Goal: Task Accomplishment & Management: Use online tool/utility

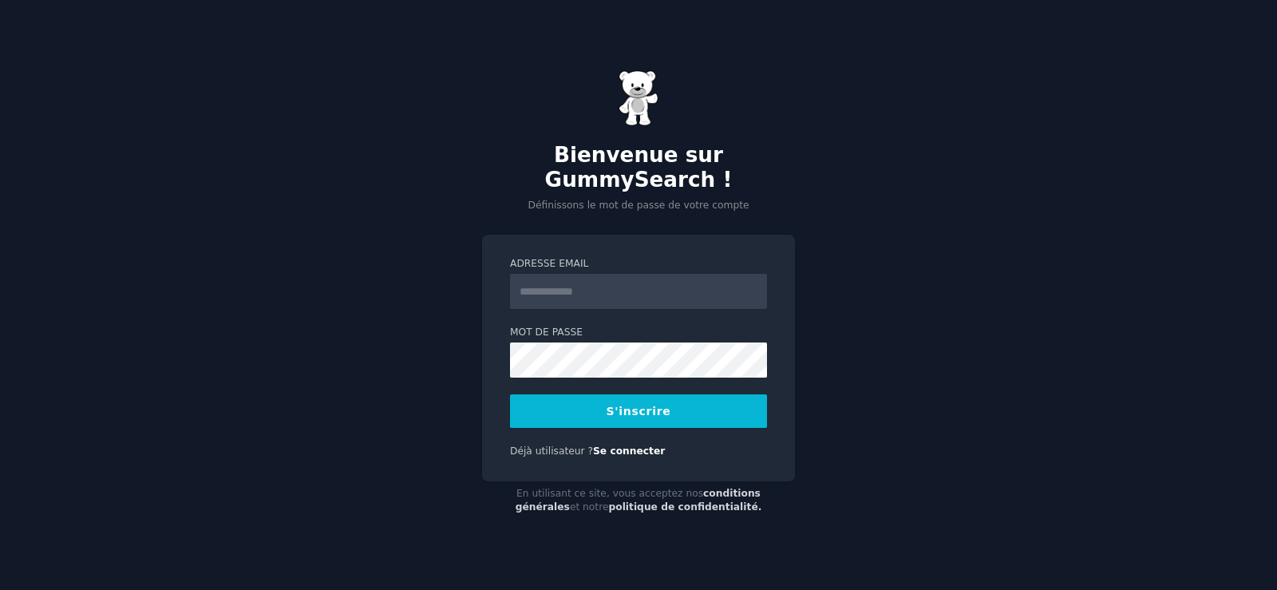
click at [650, 279] on input "Adresse email" at bounding box center [638, 291] width 257 height 35
type input "**********"
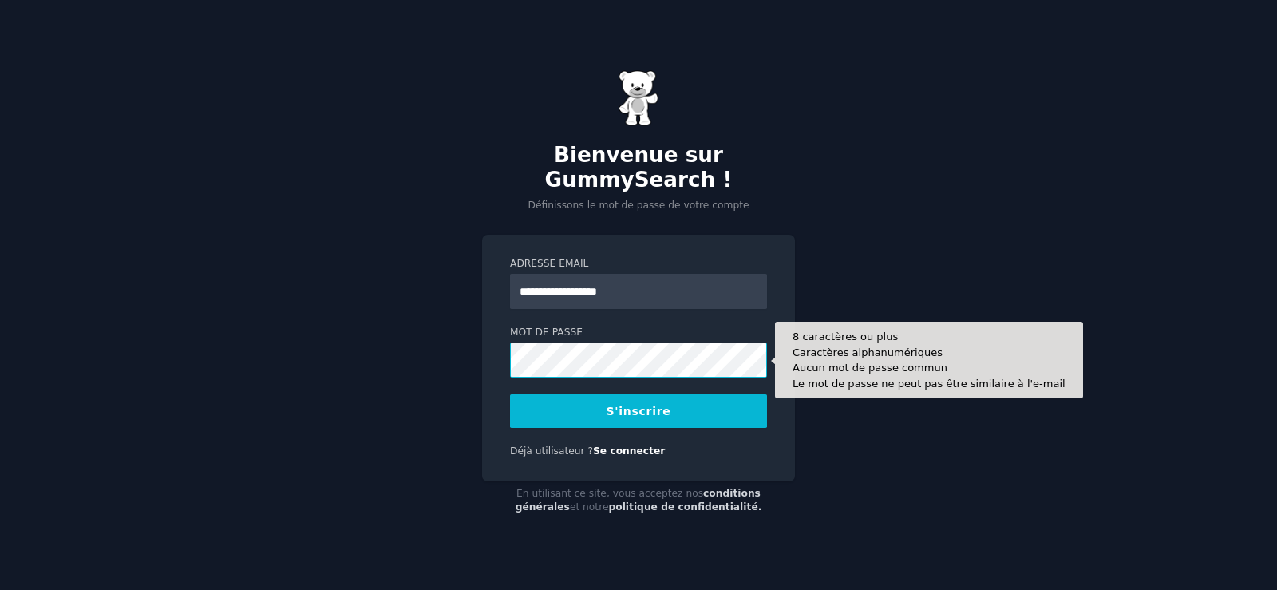
click at [510, 394] on button "S'inscrire" at bounding box center [638, 411] width 257 height 34
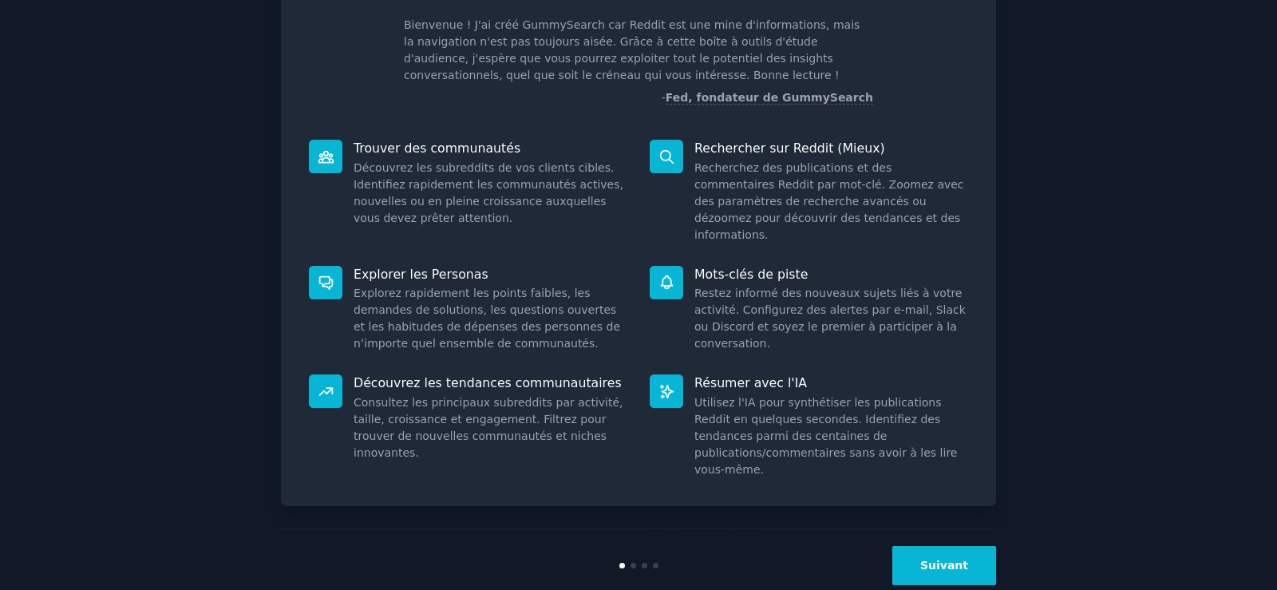
scroll to position [102, 0]
click at [945, 558] on font "Suivant" at bounding box center [945, 564] width 48 height 13
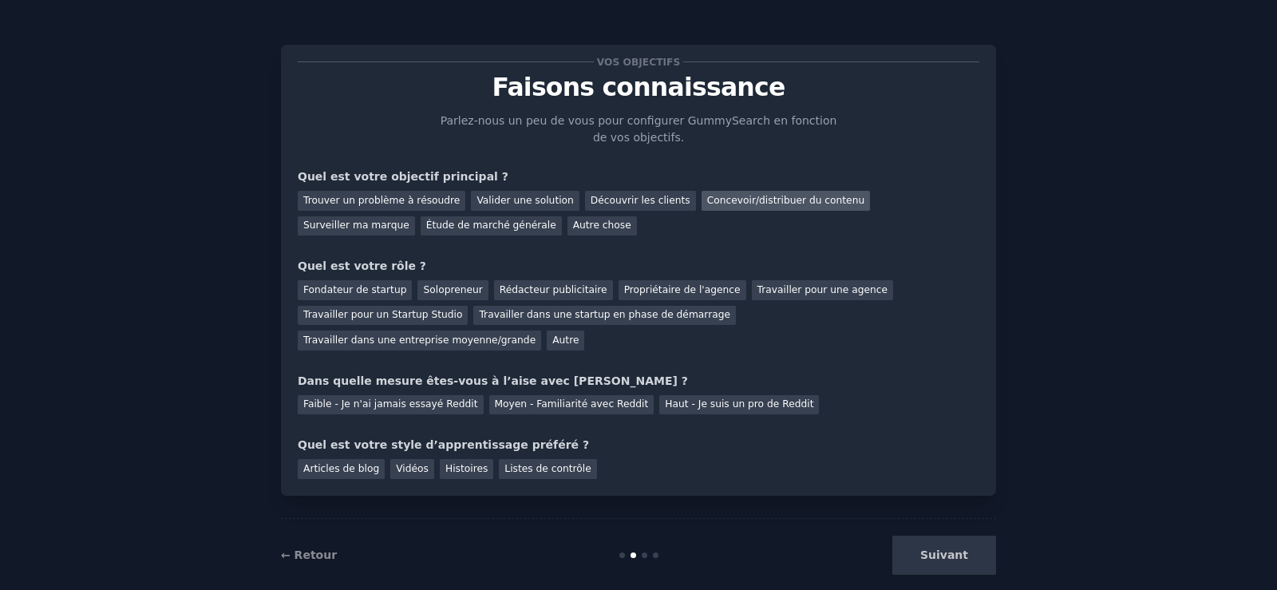
click at [707, 202] on font "Concevoir/distribuer du contenu" at bounding box center [786, 200] width 158 height 11
click at [662, 290] on font "Propriétaire de l'agence" at bounding box center [682, 289] width 117 height 11
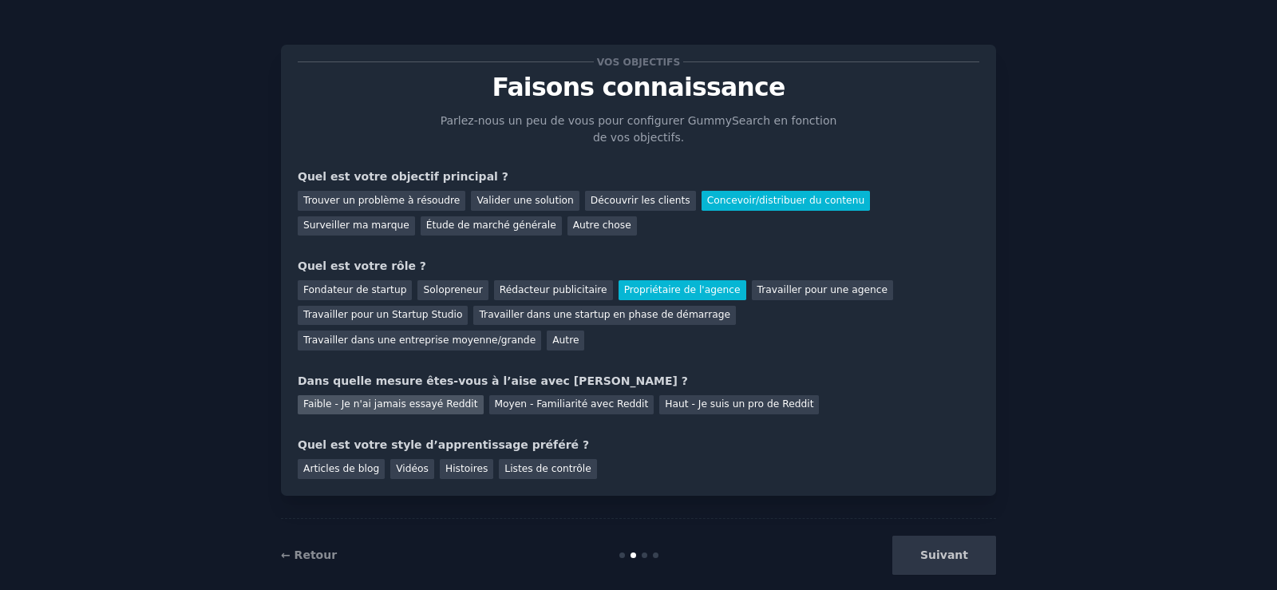
click at [433, 398] on font "Faible - Je n'ai jamais essayé Reddit" at bounding box center [390, 403] width 175 height 11
click at [411, 463] on font "Vidéos" at bounding box center [412, 468] width 33 height 11
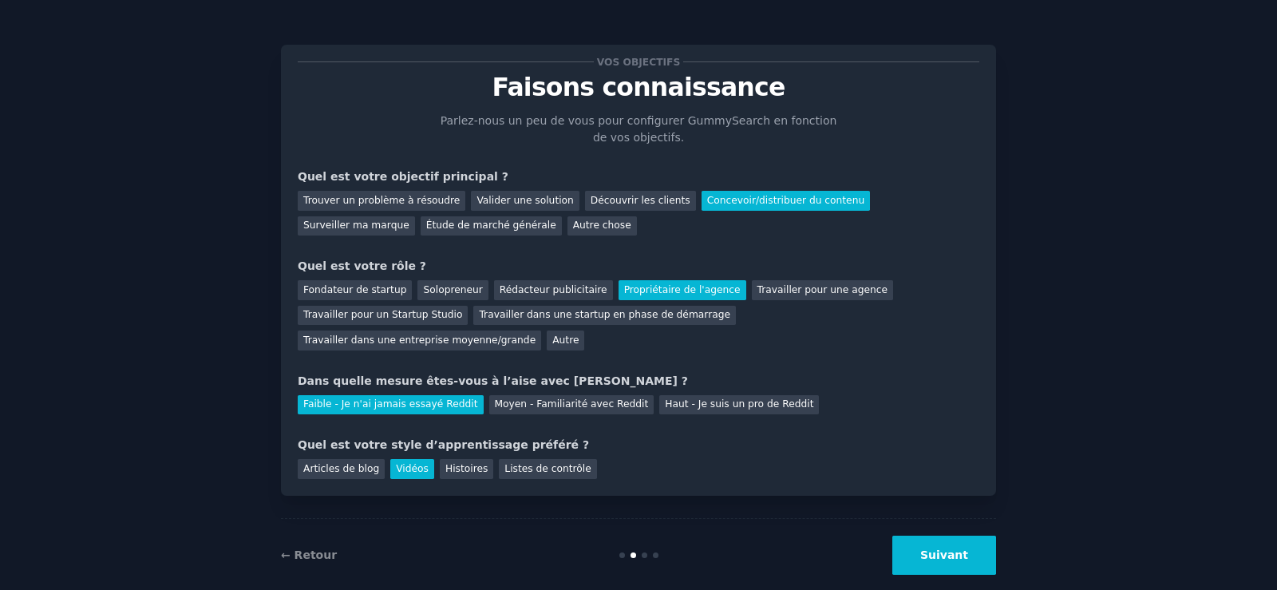
click at [960, 548] on font "Suivant" at bounding box center [945, 554] width 48 height 13
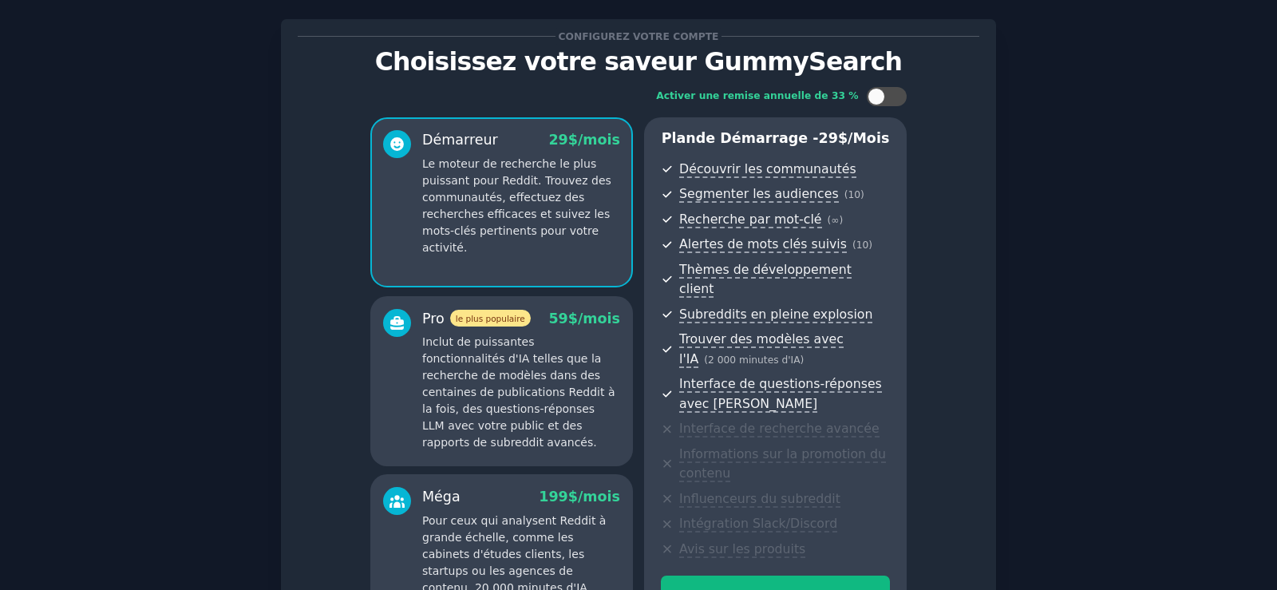
scroll to position [212, 0]
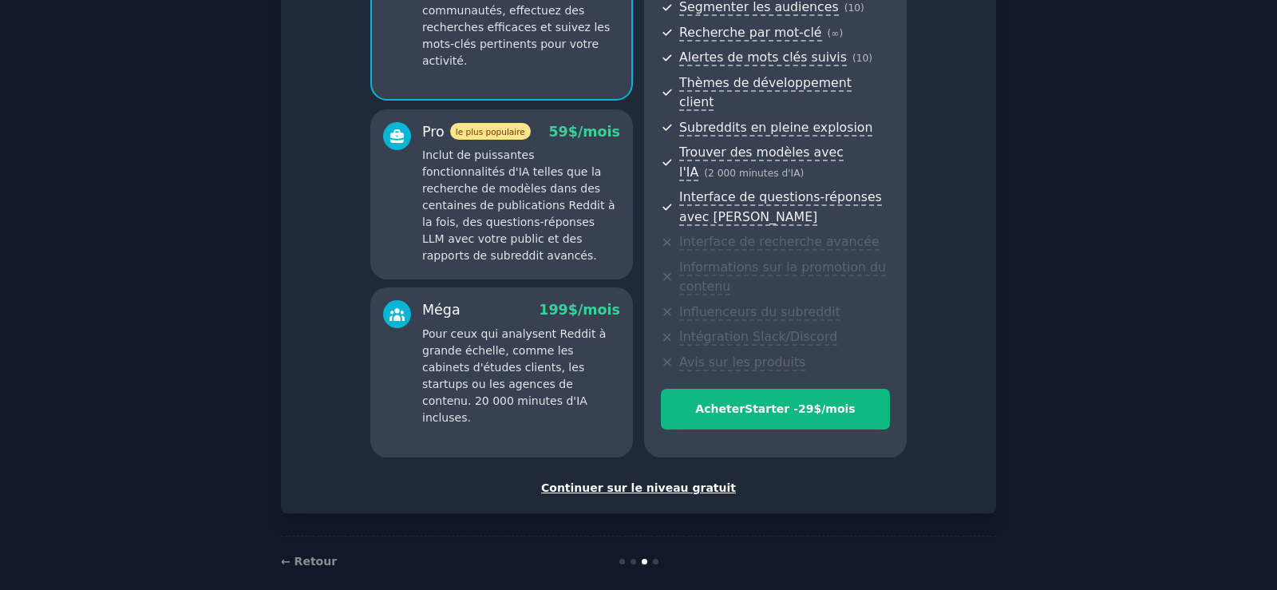
click at [650, 481] on font "Continuer sur le niveau gratuit" at bounding box center [638, 487] width 195 height 13
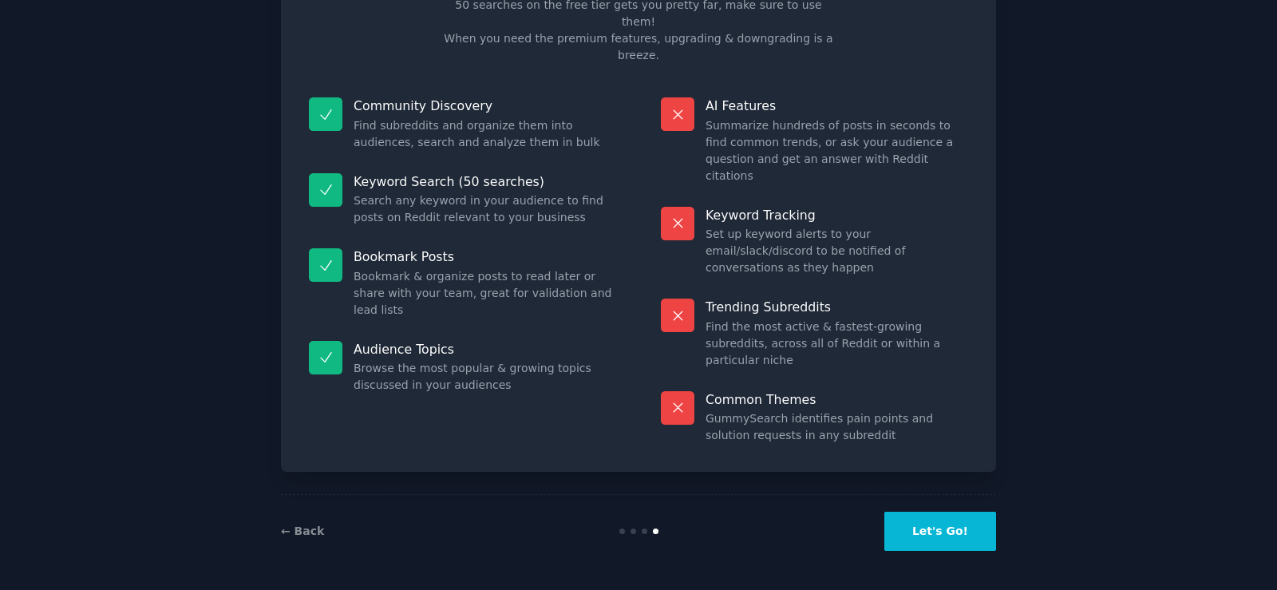
scroll to position [133, 0]
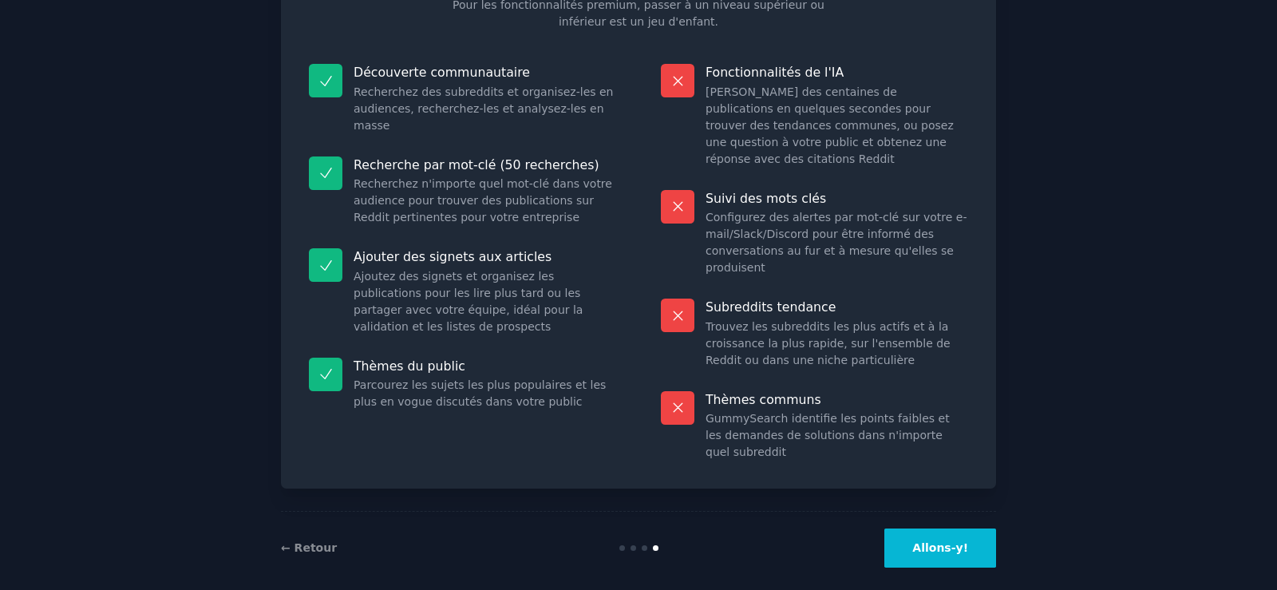
click at [927, 540] on button "Allons-y!" at bounding box center [941, 548] width 112 height 39
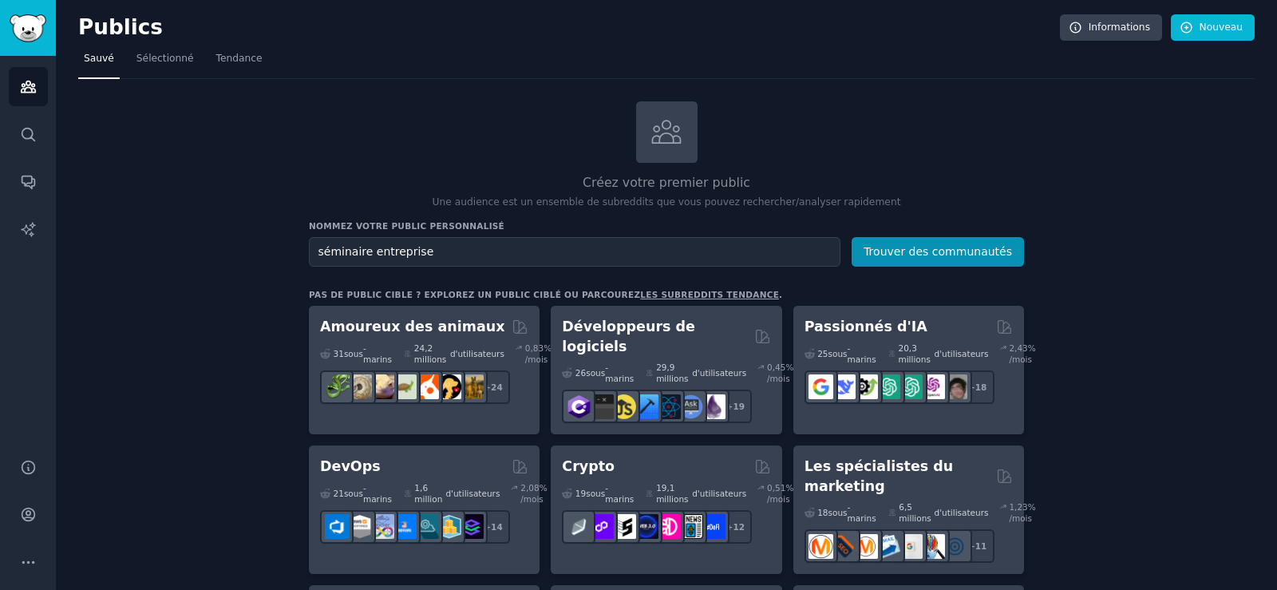
type input "séminaire entreprise"
click at [852, 237] on button "Trouver des communautés" at bounding box center [938, 252] width 172 height 30
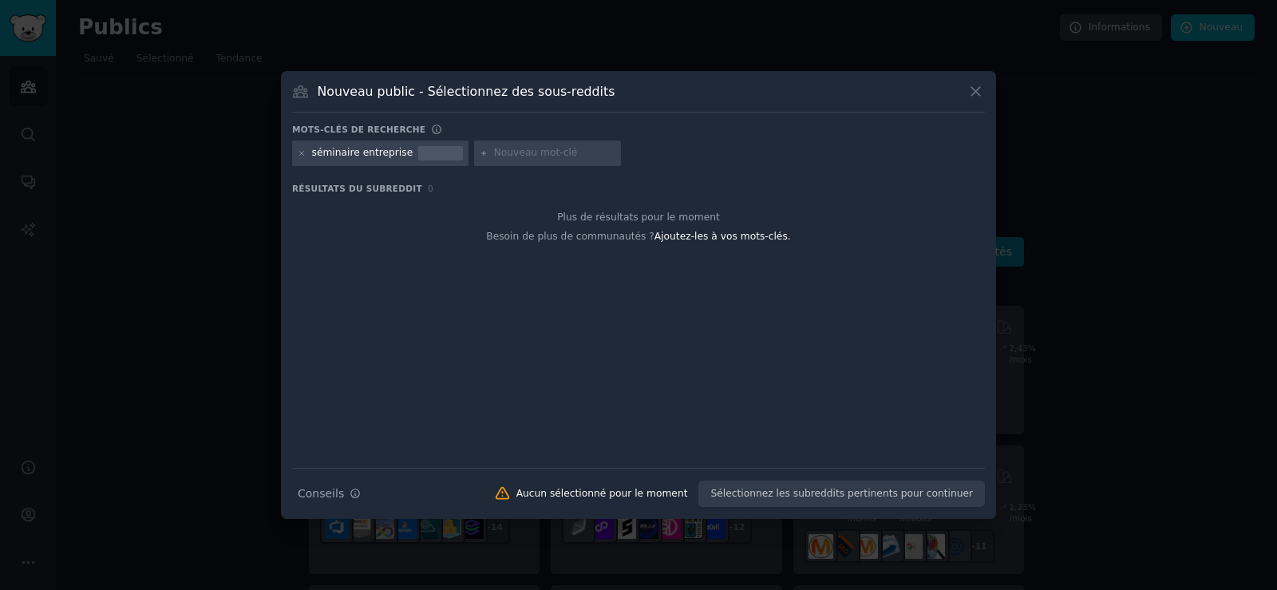
click at [547, 157] on input "text" at bounding box center [554, 153] width 121 height 14
type input "team building"
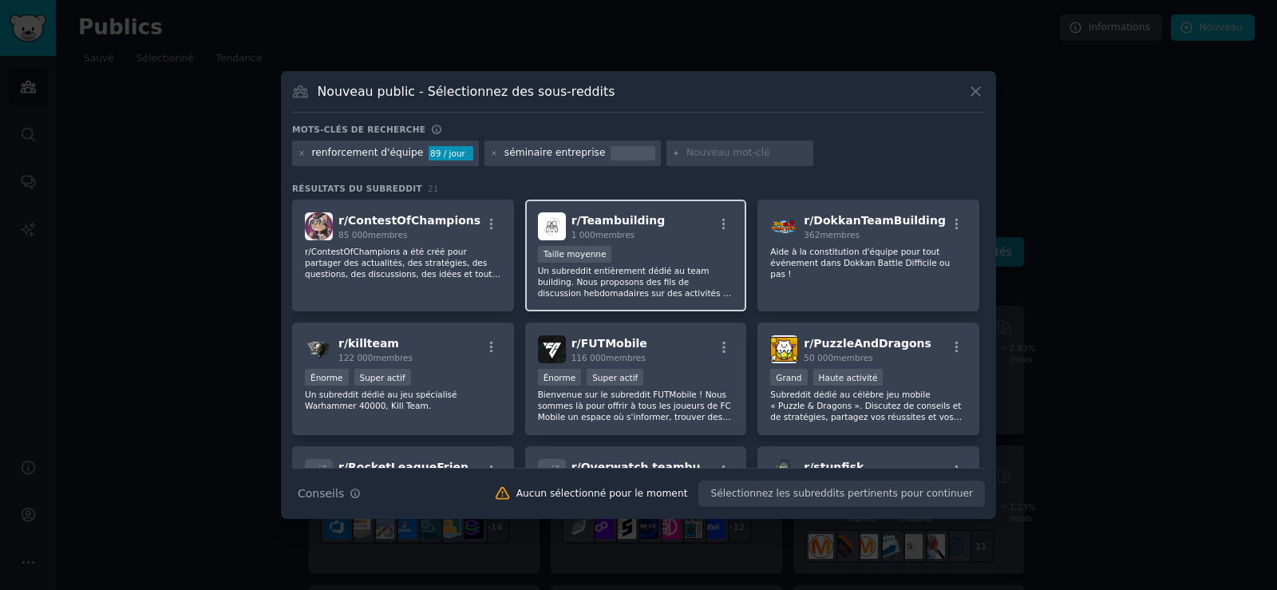
click at [605, 275] on font "Un subreddit entièrement dédié au team building. Nous proposons des fils de dis…" at bounding box center [636, 338] width 196 height 144
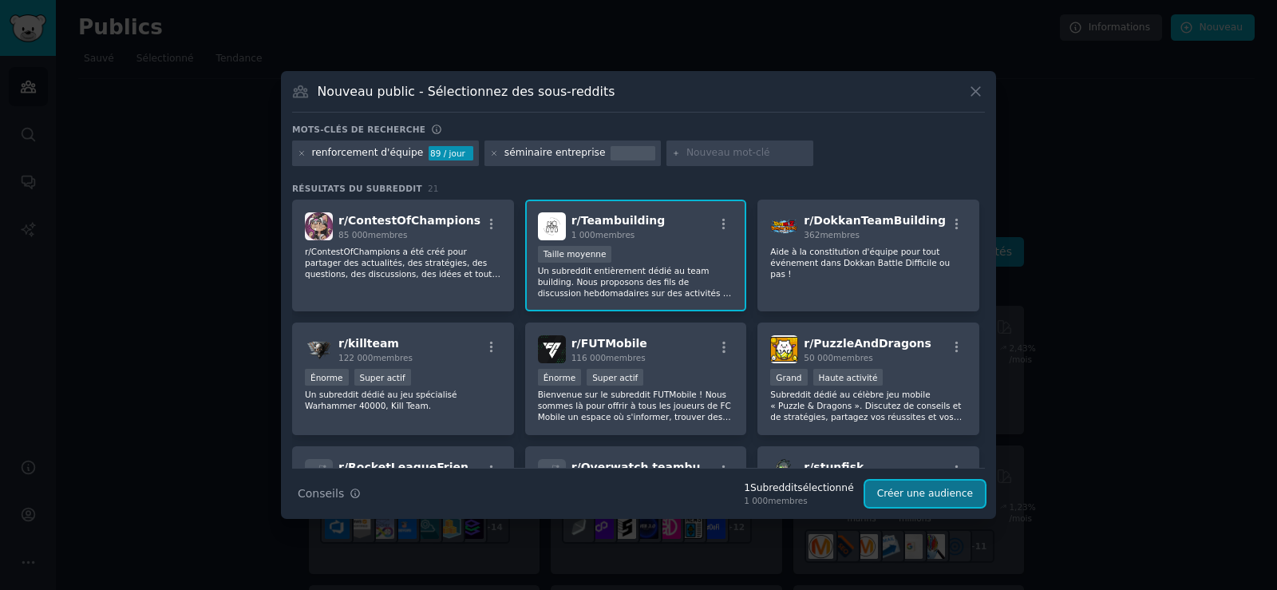
click at [956, 493] on font "Créer une audience" at bounding box center [925, 493] width 96 height 11
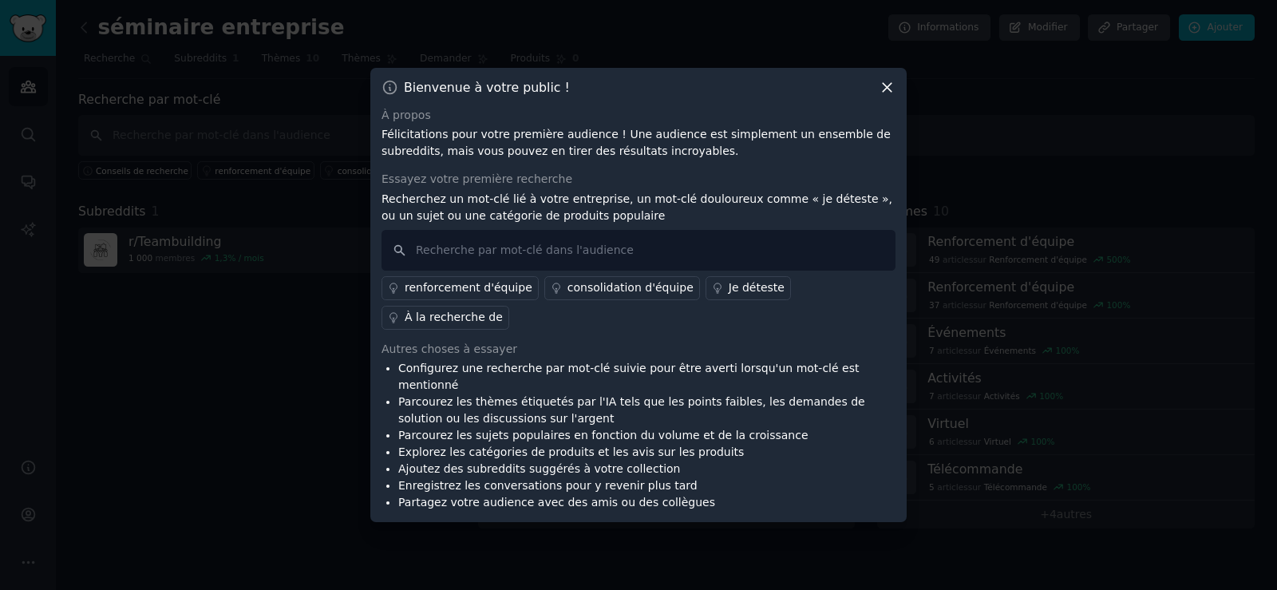
click at [476, 294] on font "renforcement d'équipe" at bounding box center [469, 287] width 128 height 13
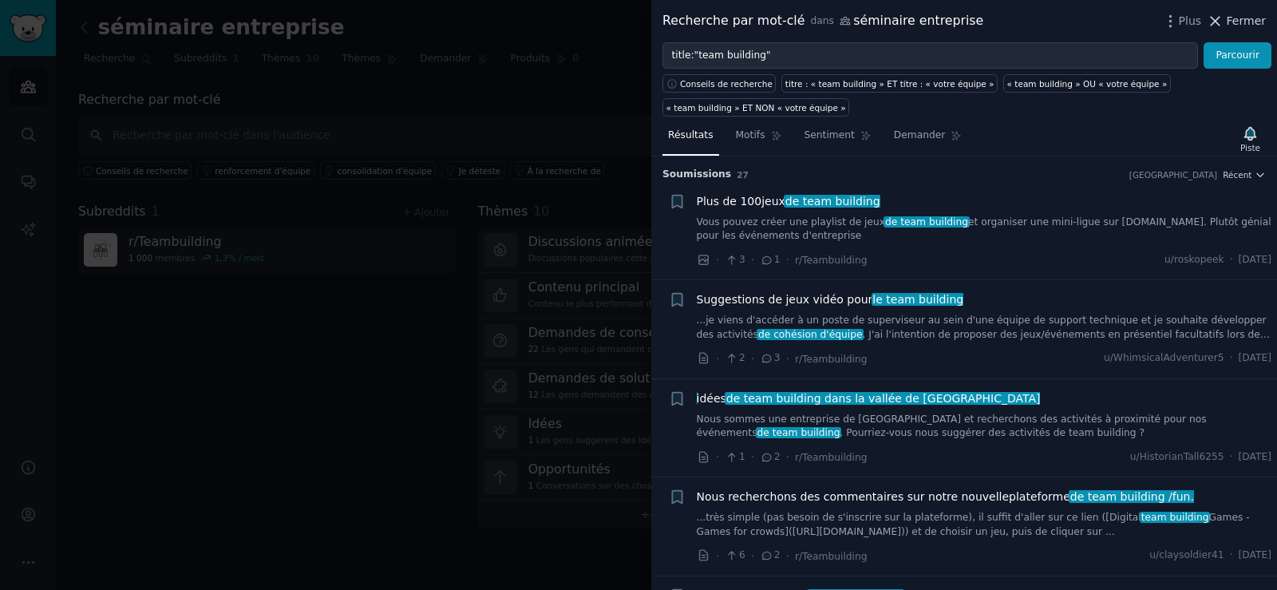
click at [1224, 19] on icon at bounding box center [1215, 21] width 17 height 17
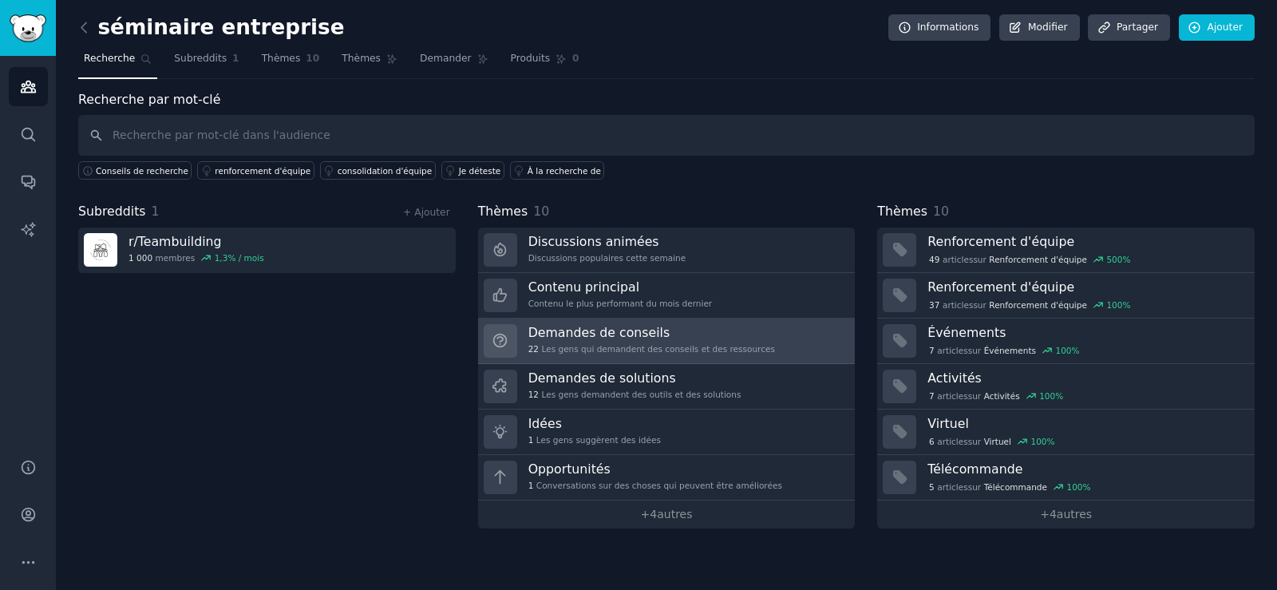
click at [631, 334] on font "Demandes de conseils" at bounding box center [600, 332] width 142 height 15
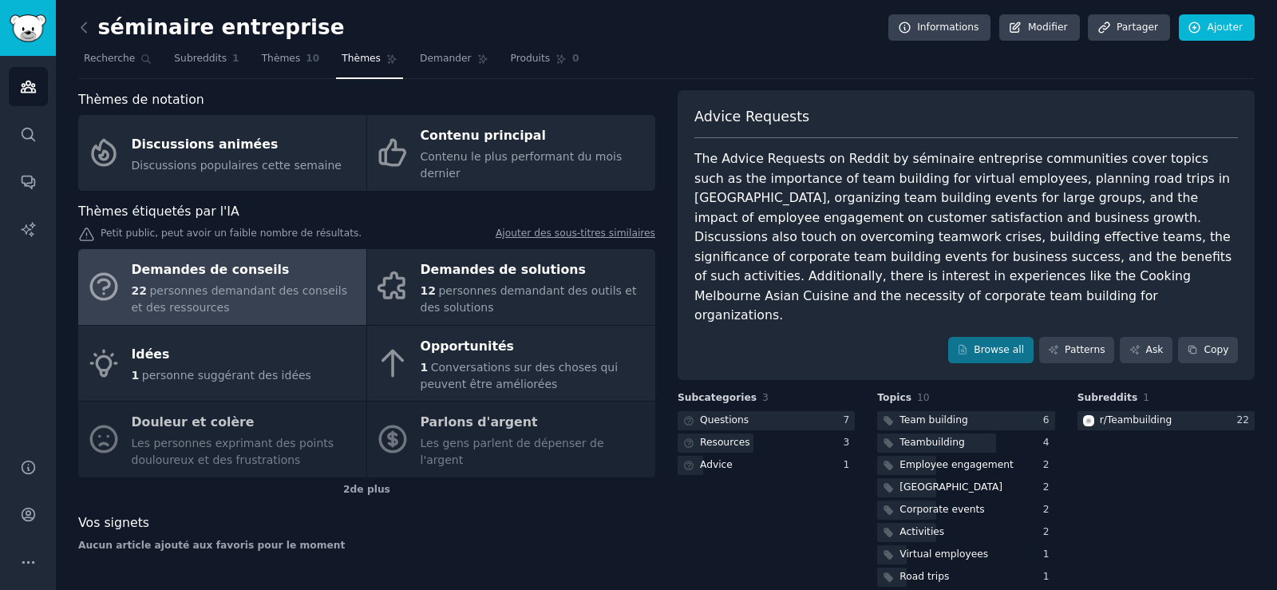
scroll to position [28, 0]
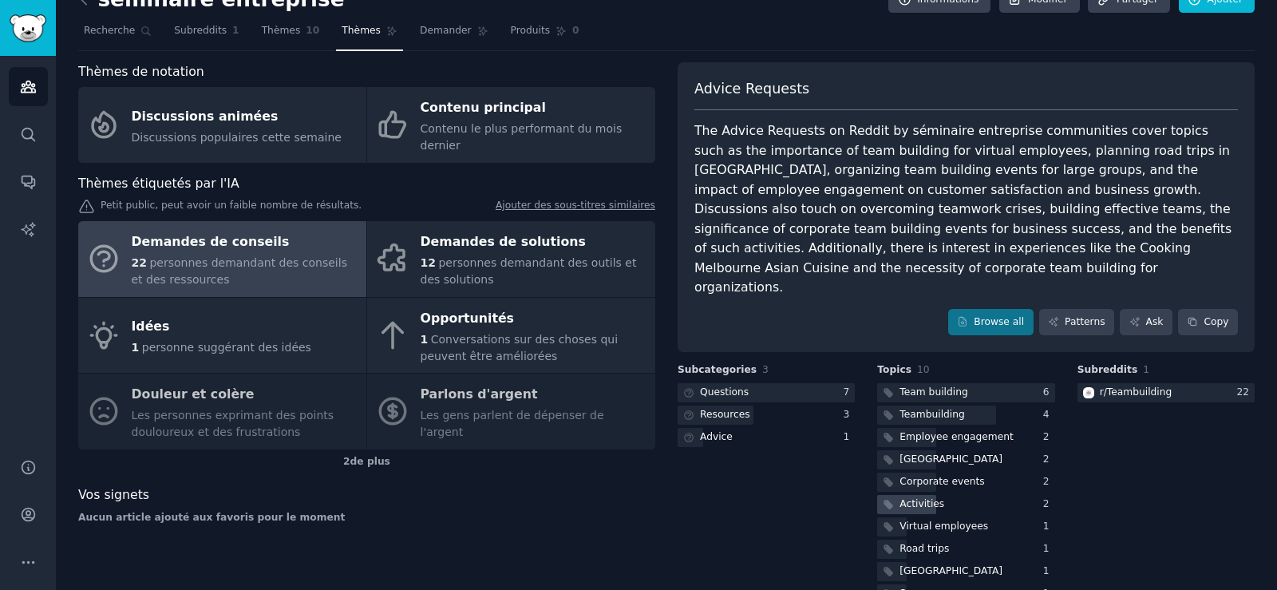
click at [924, 497] on div "Activities" at bounding box center [922, 504] width 45 height 14
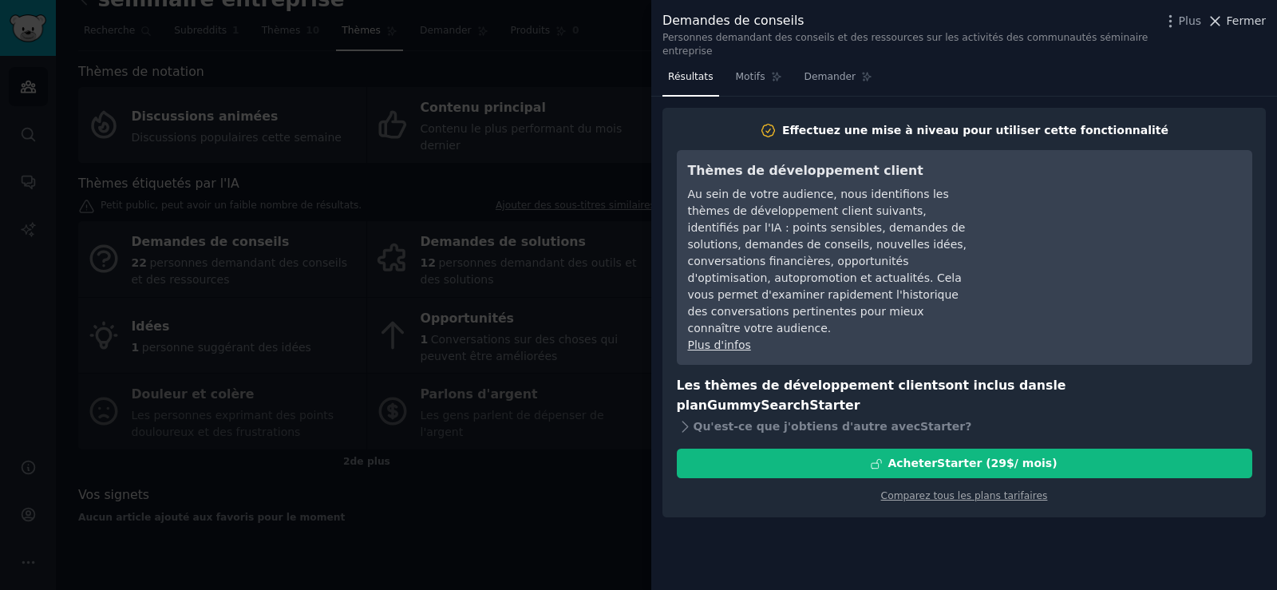
click at [1232, 22] on font "Fermer" at bounding box center [1246, 20] width 39 height 13
